Goal: Check status

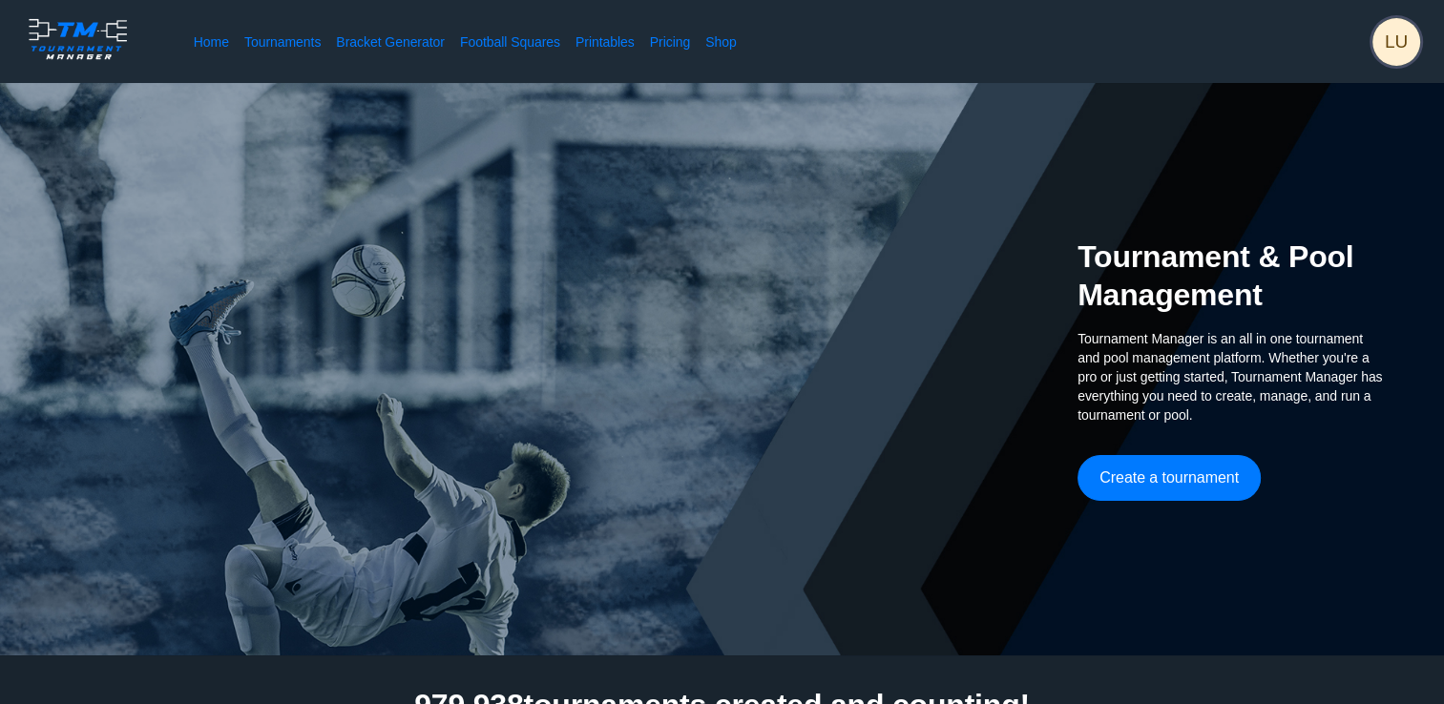
click at [1399, 39] on span "LU" at bounding box center [1396, 42] width 48 height 48
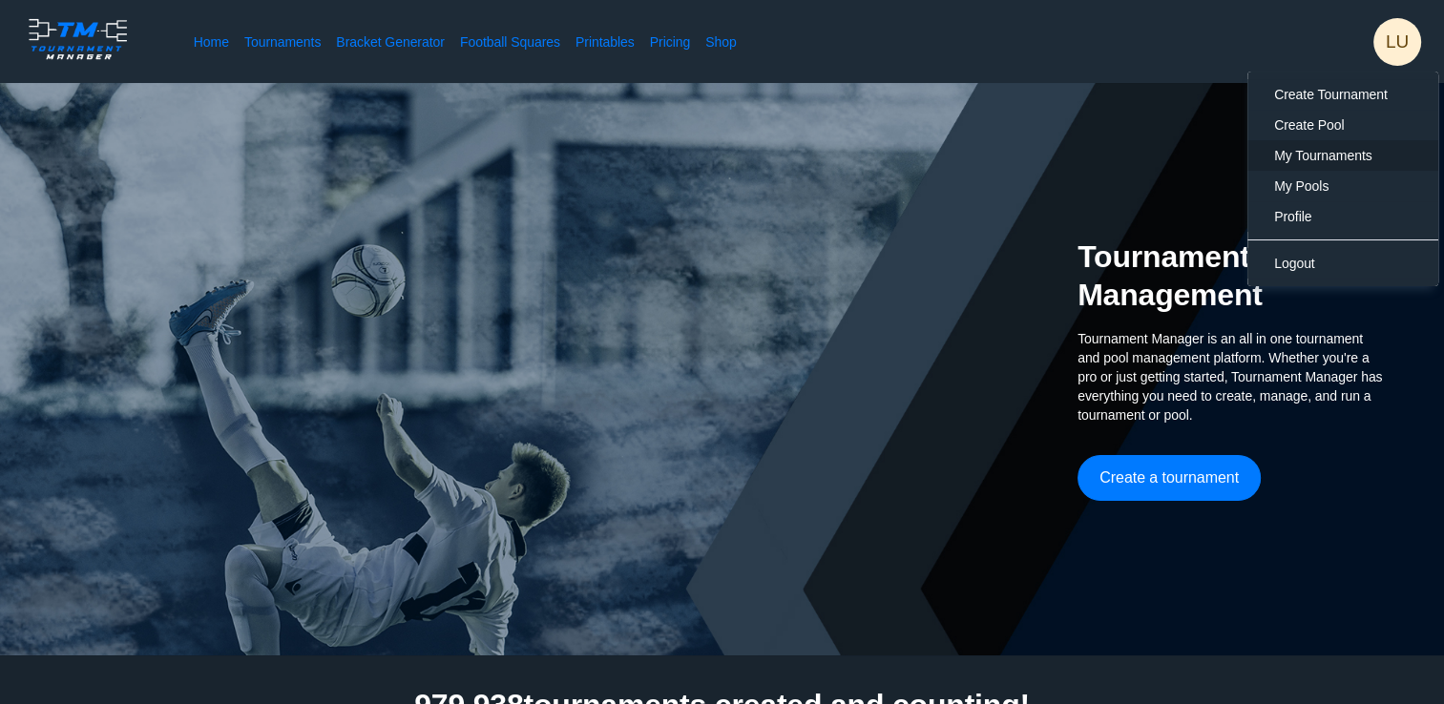
click at [1346, 149] on span "My Tournaments" at bounding box center [1323, 155] width 98 height 15
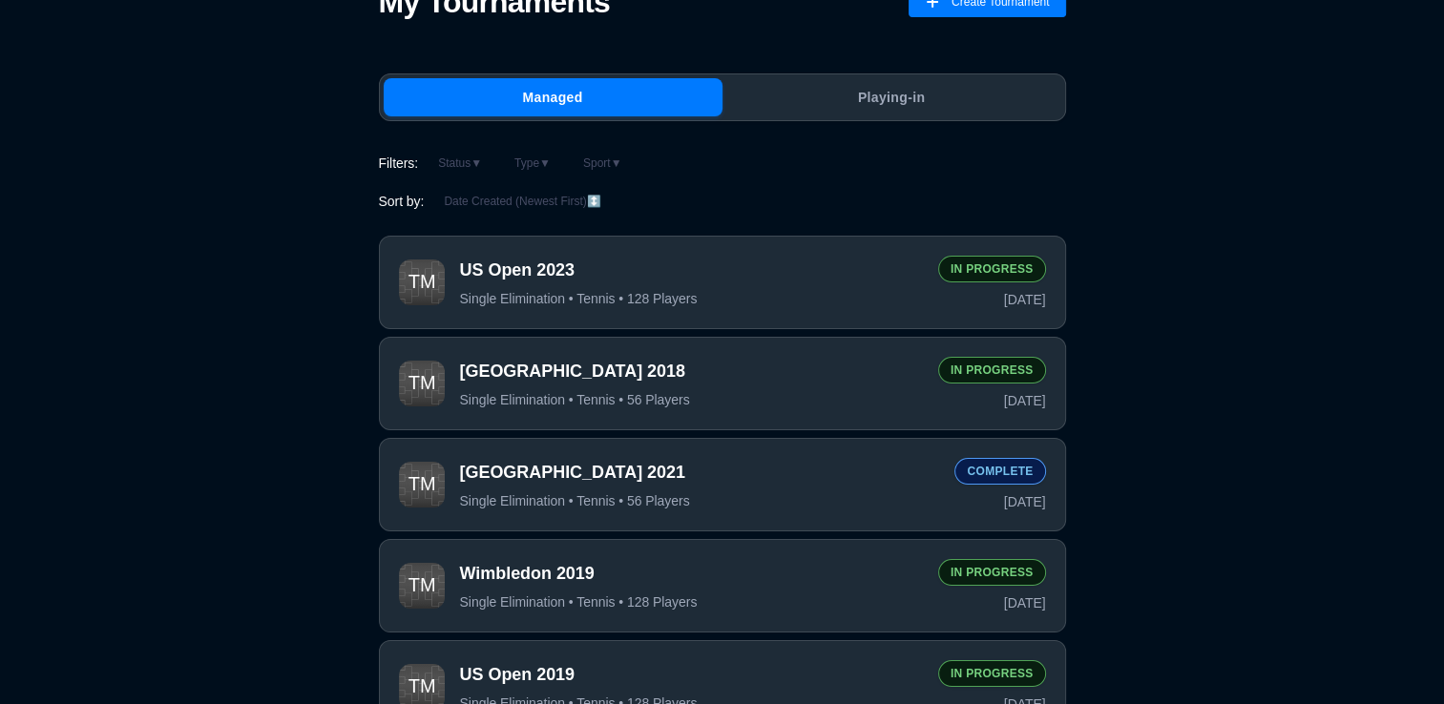
scroll to position [149, 0]
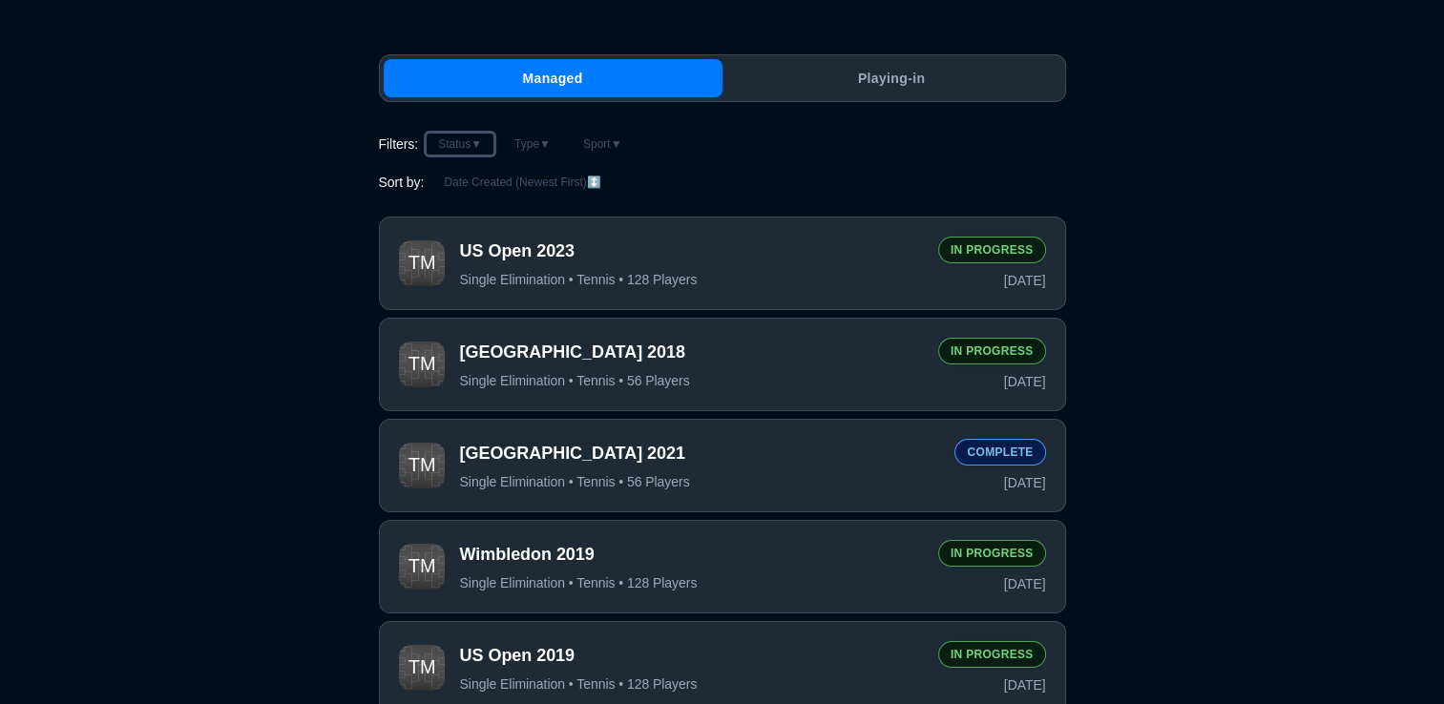
click at [455, 144] on button "Status ▼" at bounding box center [460, 144] width 69 height 23
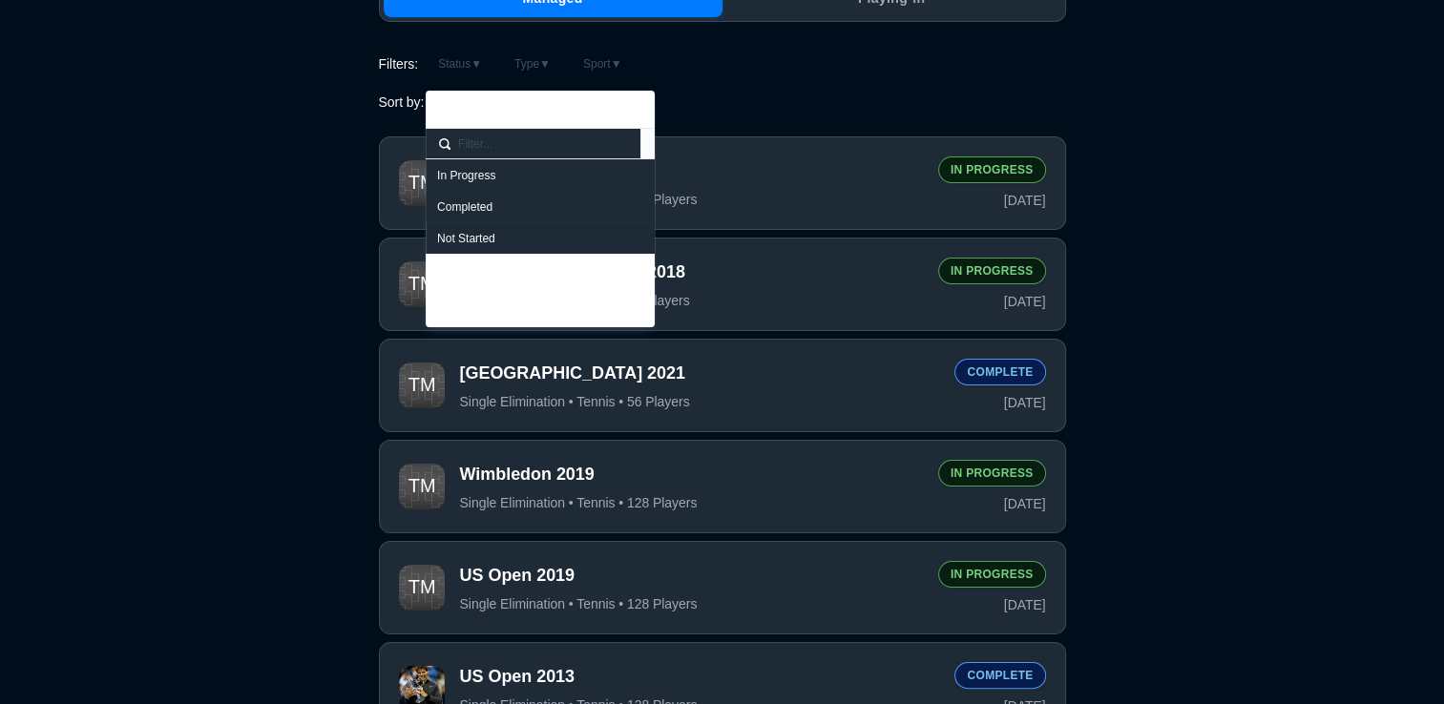
scroll to position [242, 0]
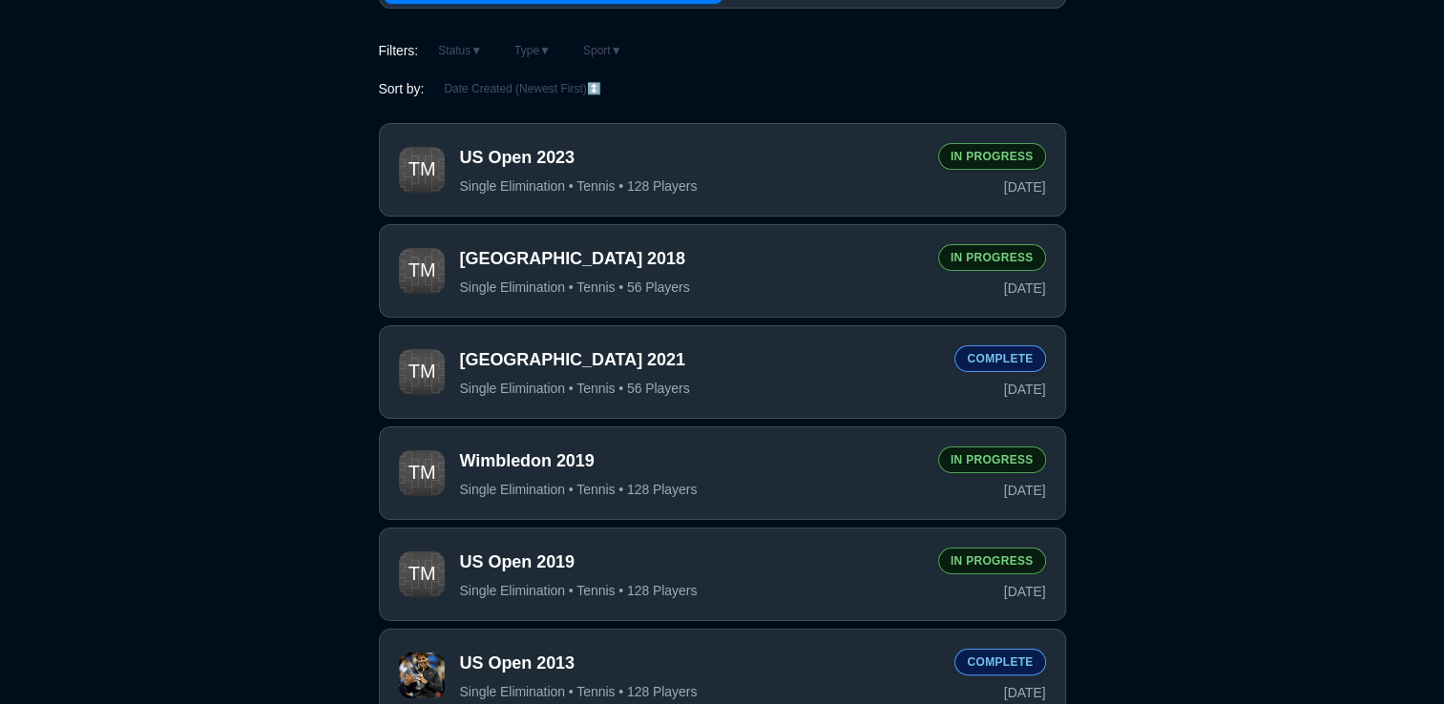
scroll to position [0, 0]
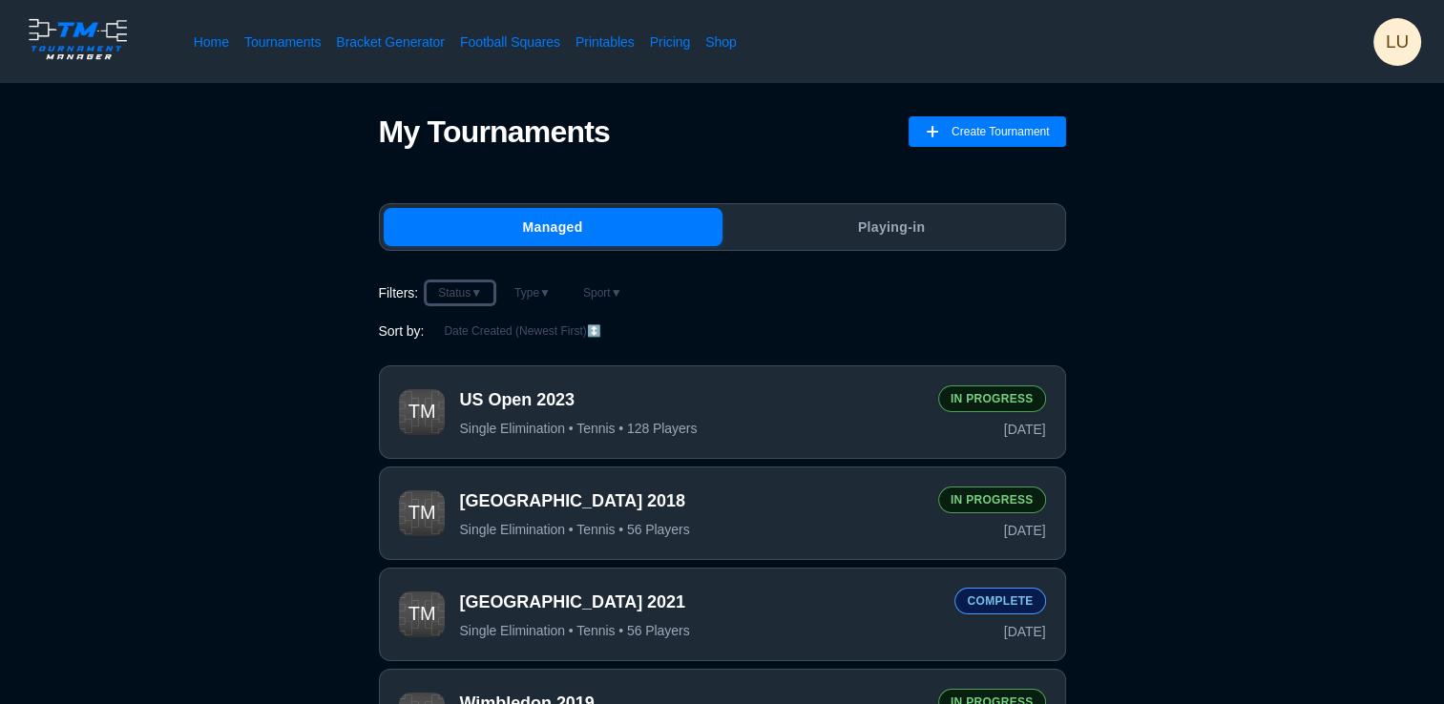
click at [465, 290] on button "Status ▼" at bounding box center [460, 292] width 69 height 23
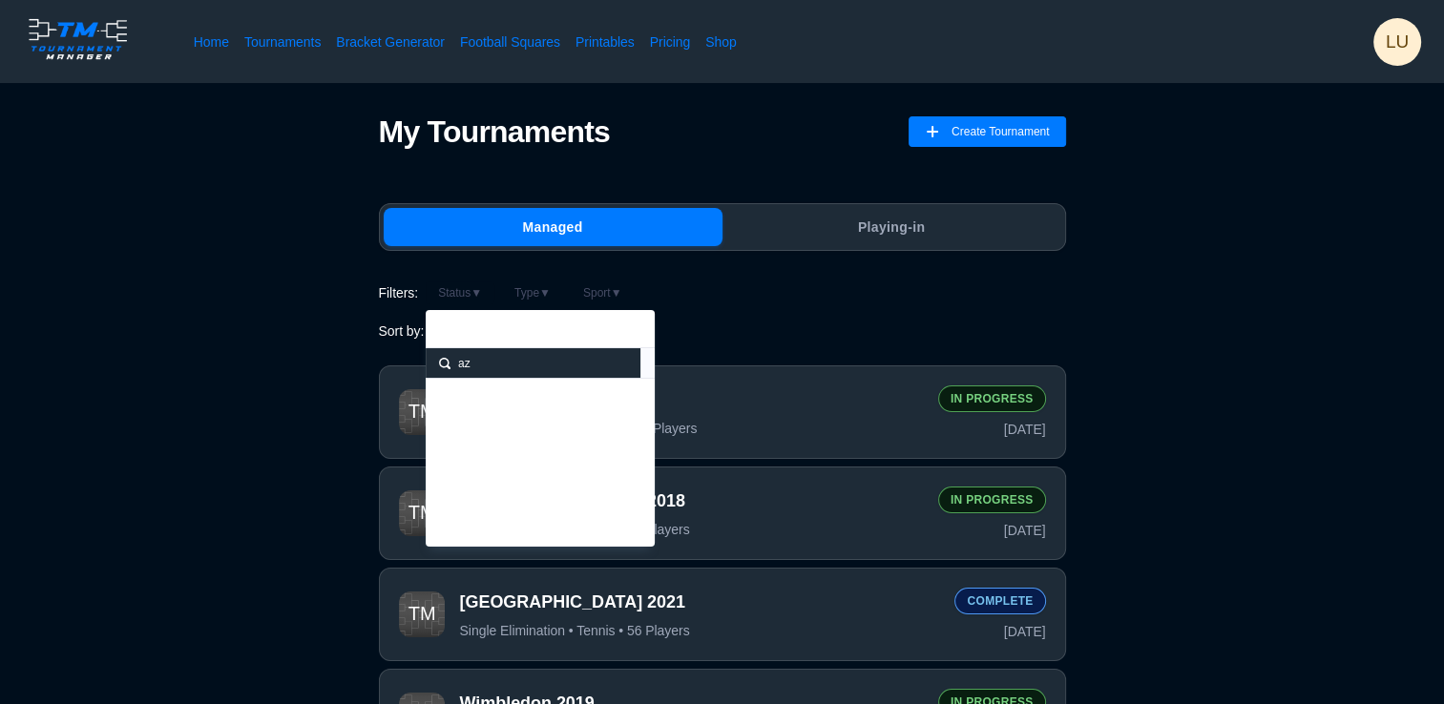
type input "a"
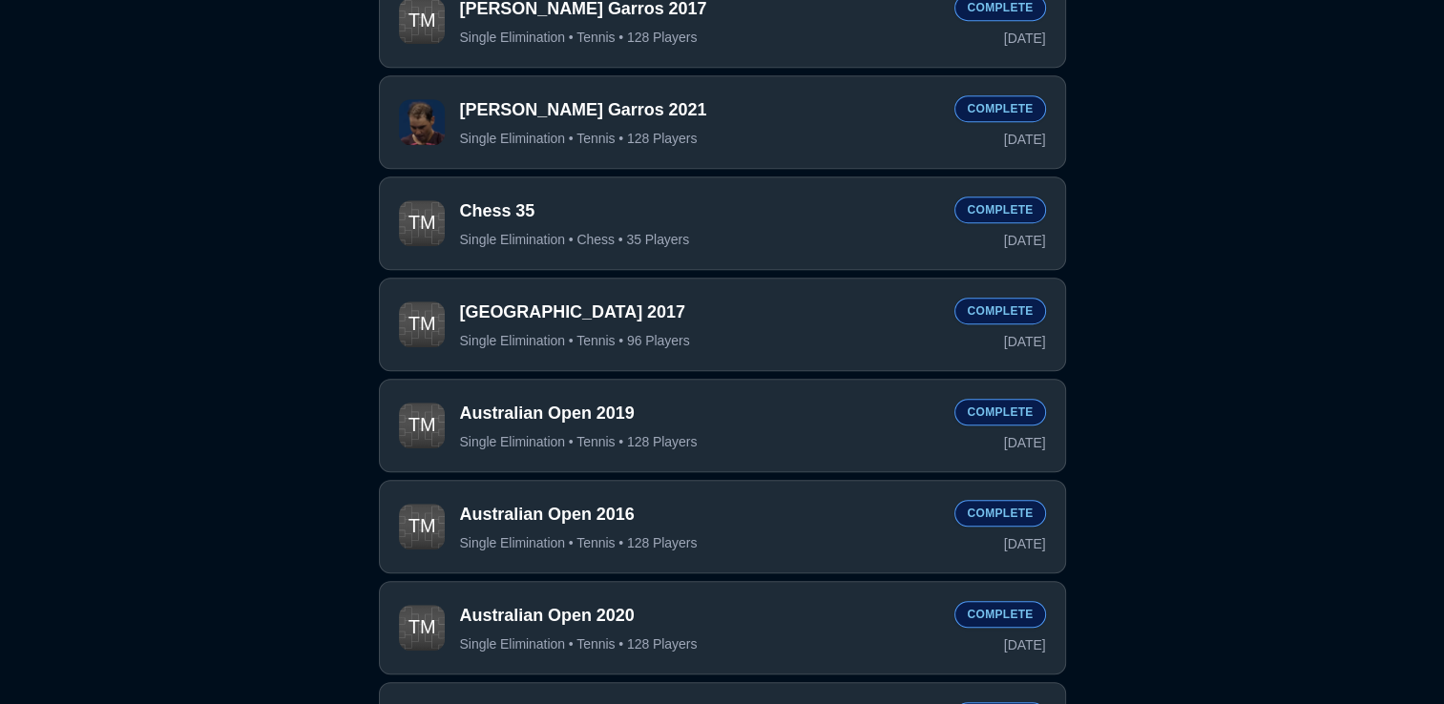
scroll to position [1301, 0]
